Goal: Information Seeking & Learning: Check status

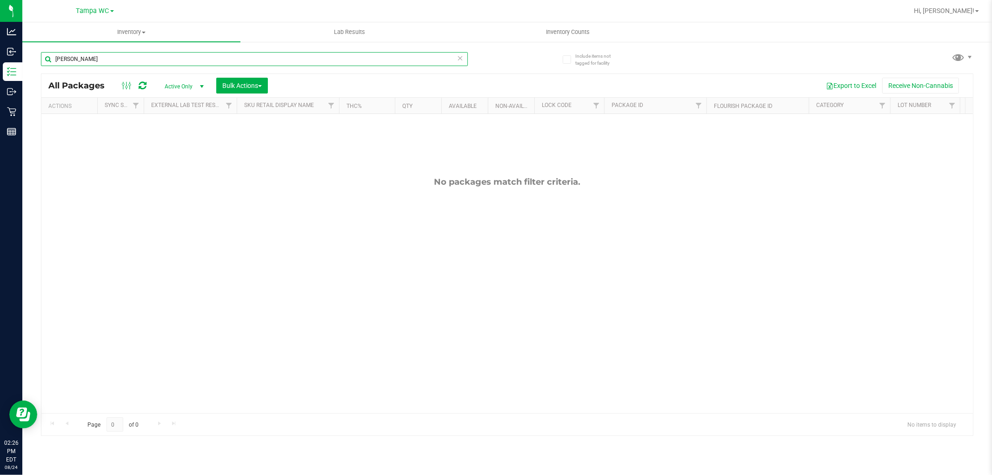
click at [105, 55] on input "[PERSON_NAME]" at bounding box center [254, 59] width 427 height 14
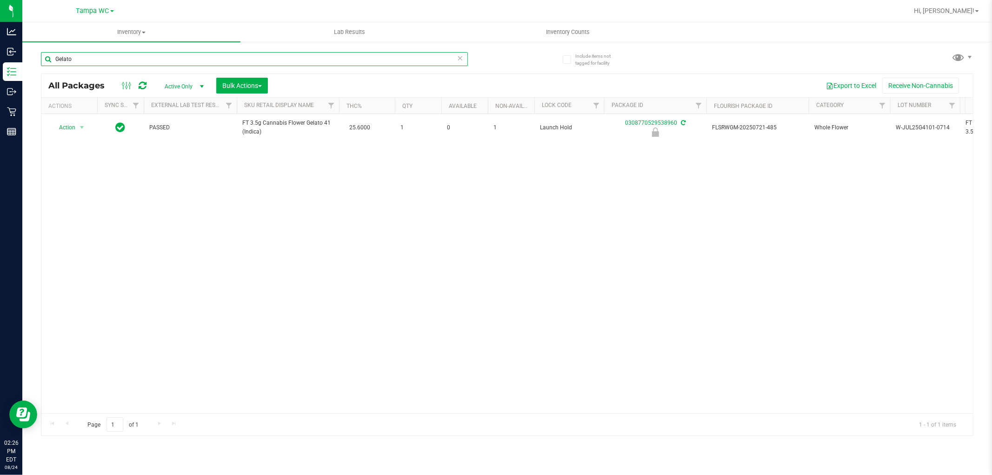
type input "Gelato"
click at [380, 165] on div "Action Action Edit attributes Global inventory Locate package Package audit log…" at bounding box center [507, 263] width 932 height 299
click at [495, 191] on div "Action Action Edit attributes Global inventory Locate package Package audit log…" at bounding box center [507, 263] width 932 height 299
drag, startPoint x: 631, startPoint y: 210, endPoint x: 633, endPoint y: 205, distance: 5.2
click at [631, 210] on div "Action Action Edit attributes Global inventory Locate package Package audit log…" at bounding box center [507, 263] width 932 height 299
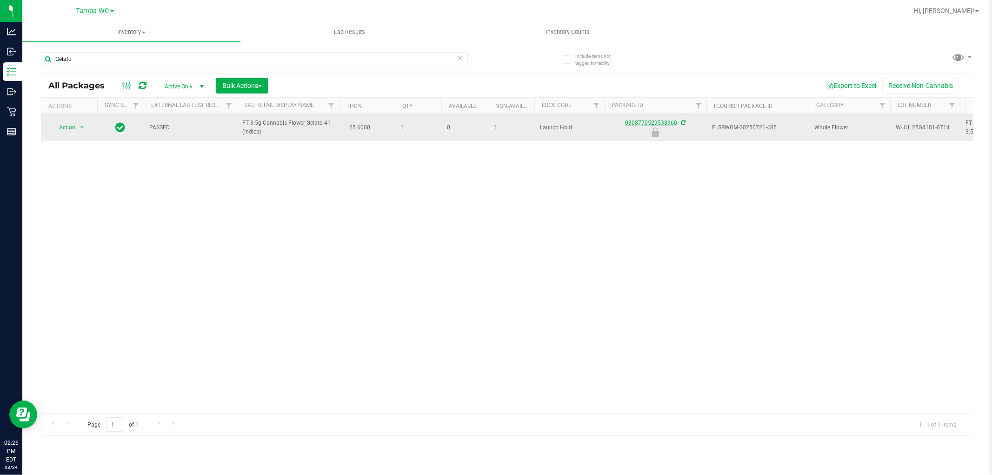
click at [638, 124] on link "0308770529538960" at bounding box center [651, 123] width 52 height 7
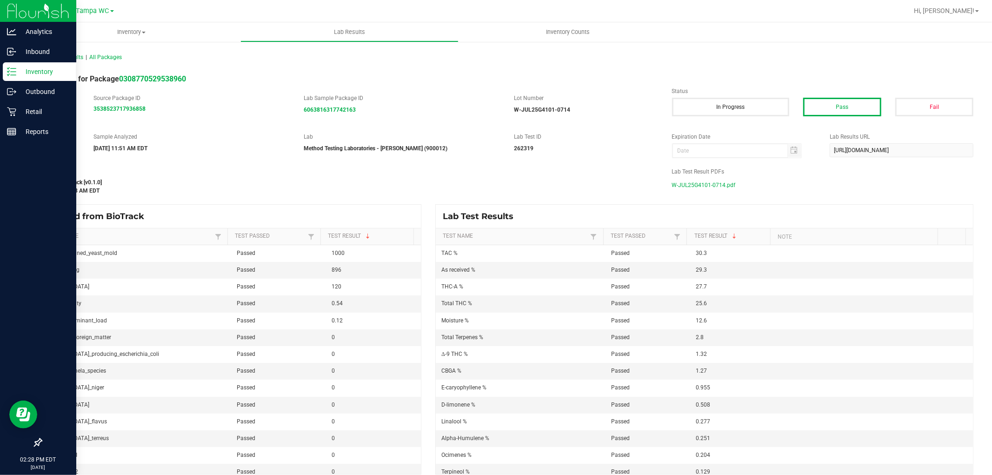
click at [20, 72] on p "Inventory" at bounding box center [44, 71] width 56 height 11
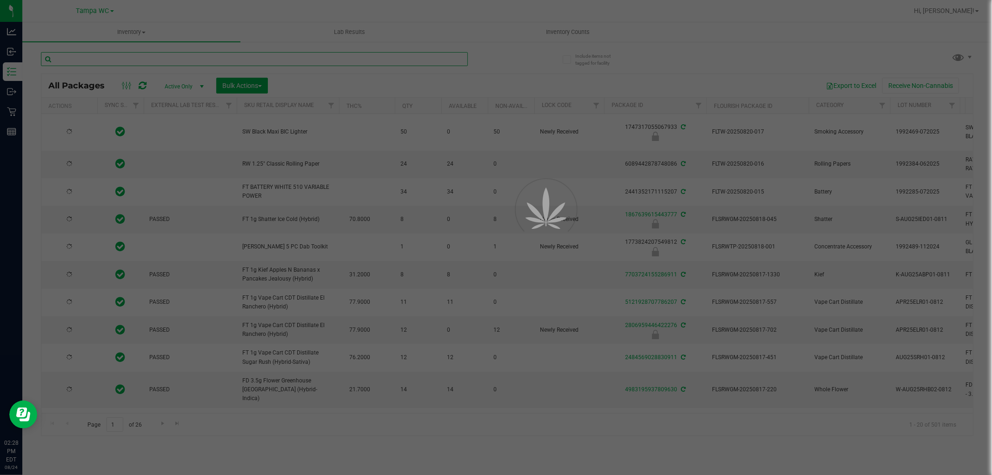
type input "[DATE]"
click at [115, 61] on input "text" at bounding box center [254, 59] width 427 height 14
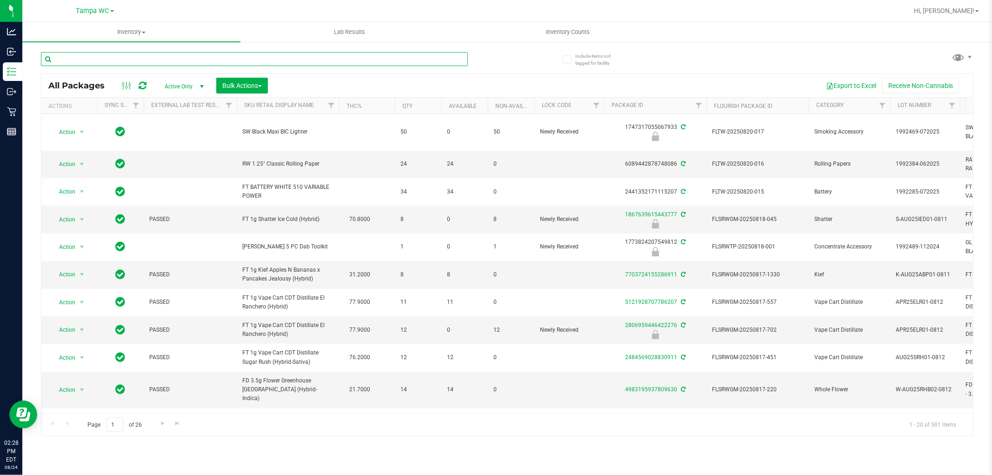
click at [115, 61] on input "text" at bounding box center [254, 59] width 427 height 14
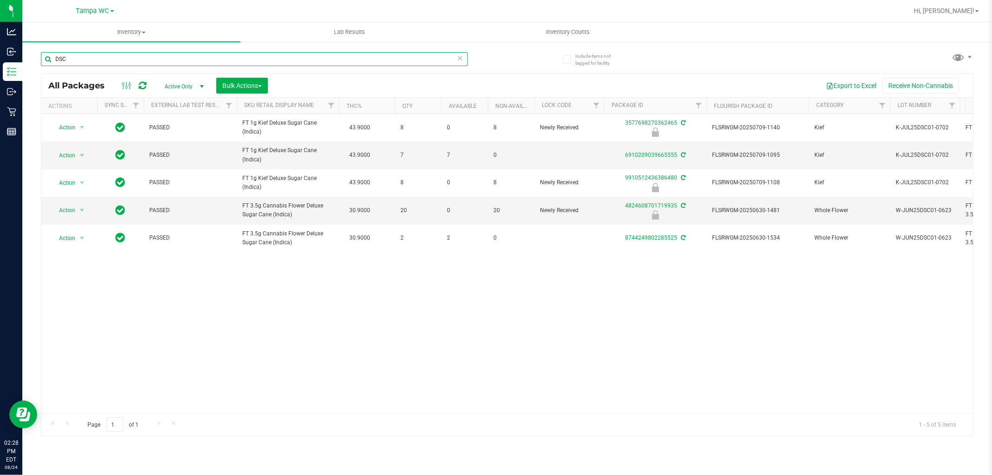
click at [107, 62] on input "DSC" at bounding box center [254, 59] width 427 height 14
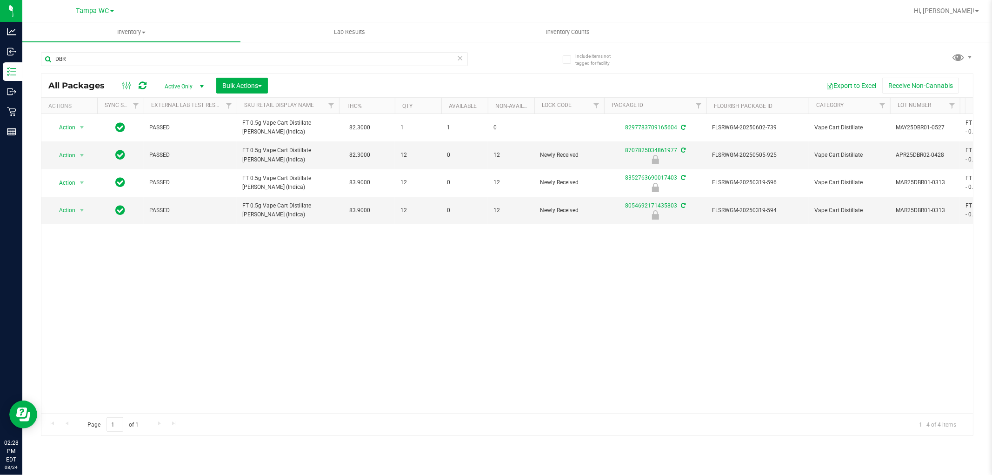
click at [232, 271] on div "Action Action Adjust qty Create package Edit attributes Global inventory Locate…" at bounding box center [507, 263] width 932 height 299
click at [328, 289] on div "Action Action Adjust qty Create package Edit attributes Global inventory Locate…" at bounding box center [507, 263] width 932 height 299
drag, startPoint x: 503, startPoint y: 210, endPoint x: 389, endPoint y: 214, distance: 113.6
click at [407, 271] on div "Action Action Adjust qty Create package Edit attributes Global inventory Locate…" at bounding box center [507, 263] width 932 height 299
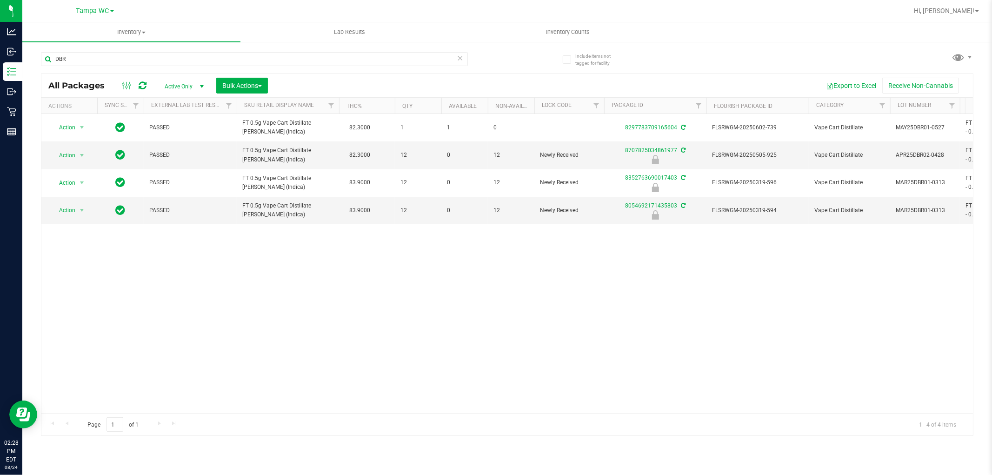
click at [454, 261] on div "Action Action Adjust qty Create package Edit attributes Global inventory Locate…" at bounding box center [507, 263] width 932 height 299
click at [188, 64] on input "DBR" at bounding box center [254, 59] width 427 height 14
type input "JCW"
click at [416, 285] on div "Action Action Adjust qty Create package Edit attributes Global inventory Locate…" at bounding box center [507, 263] width 932 height 299
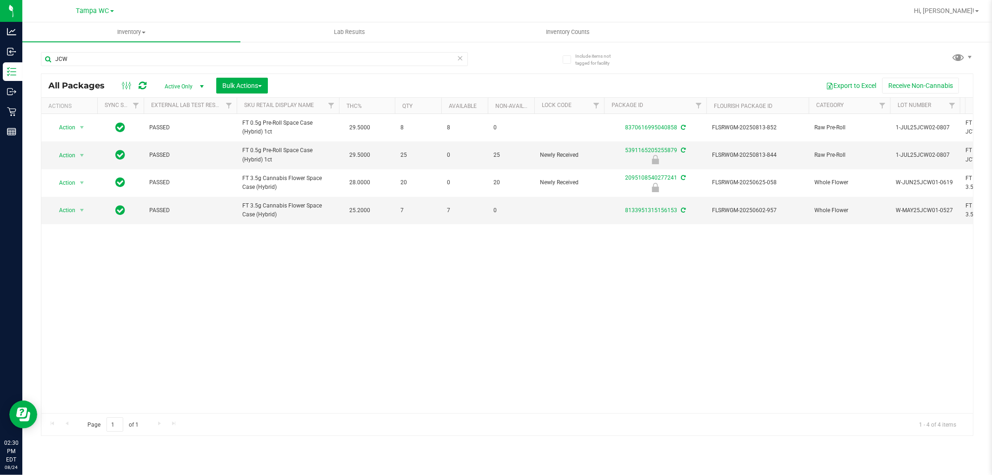
click at [351, 295] on div "Action Action Adjust qty Create package Edit attributes Global inventory Locate…" at bounding box center [507, 263] width 932 height 299
